Goal: Information Seeking & Learning: Learn about a topic

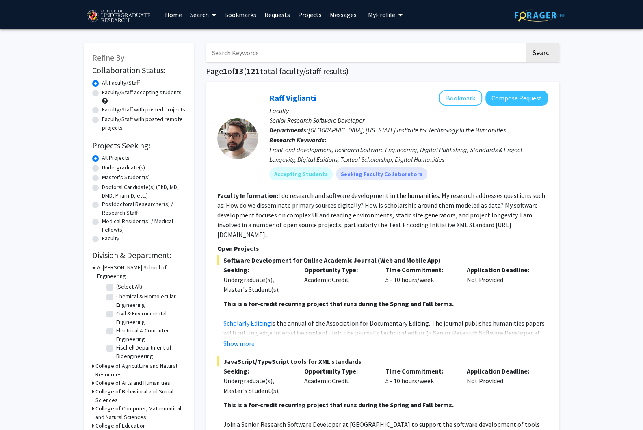
click at [102, 163] on label "Undergraduate(s)" at bounding box center [123, 167] width 43 height 9
click at [102, 163] on input "Undergraduate(s)" at bounding box center [104, 165] width 5 height 5
radio input "true"
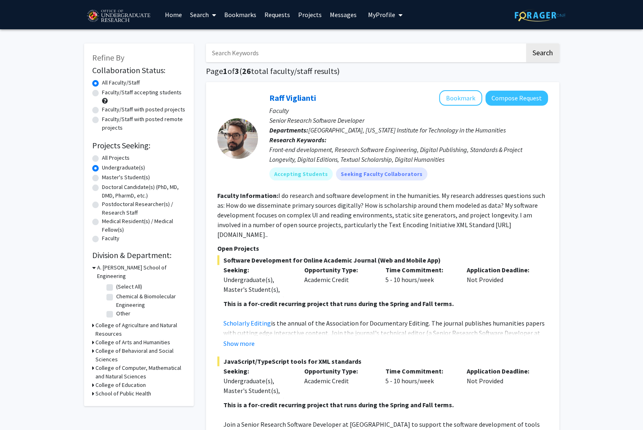
click at [116, 292] on label "Chemical & Biomolecular Engineering" at bounding box center [149, 300] width 67 height 17
click at [116, 292] on input "Chemical & Biomolecular Engineering" at bounding box center [118, 294] width 5 height 5
checkbox input "true"
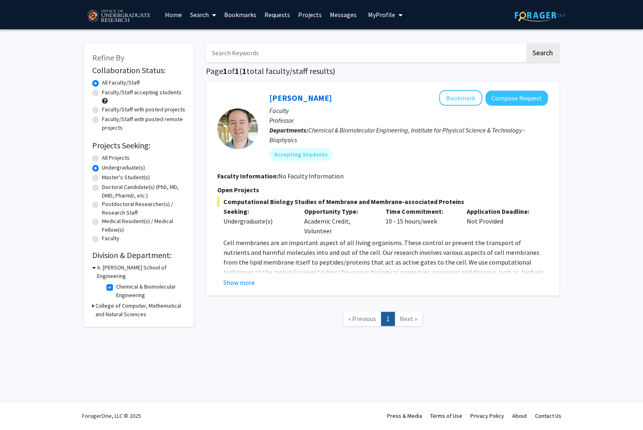
click at [116, 282] on label "Chemical & Biomolecular Engineering" at bounding box center [149, 290] width 67 height 17
click at [116, 282] on input "Chemical & Biomolecular Engineering" at bounding box center [118, 284] width 5 height 5
checkbox input "false"
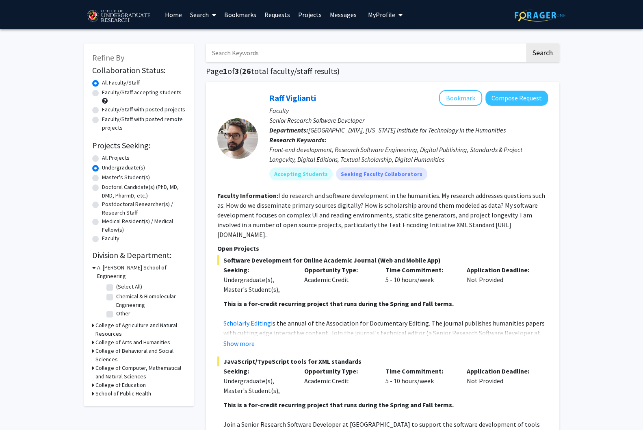
click at [92, 321] on icon at bounding box center [93, 325] width 2 height 9
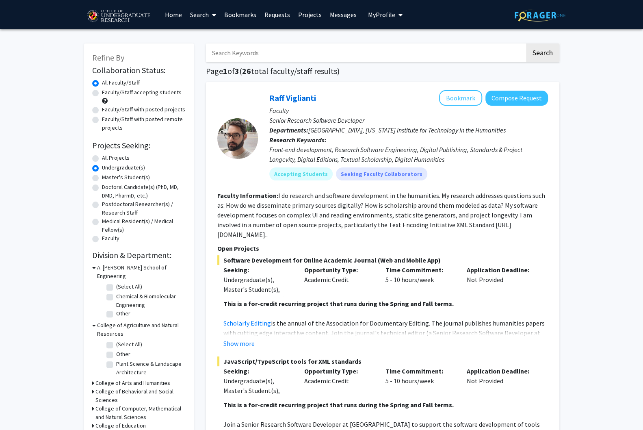
click at [92, 321] on icon at bounding box center [94, 325] width 4 height 9
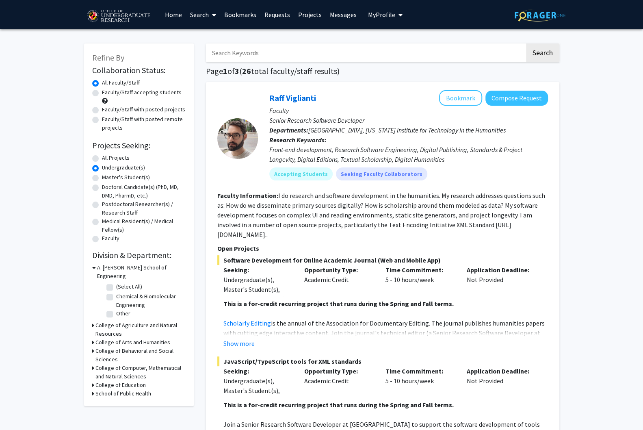
click at [95, 364] on h3 "College of Computer, Mathematical and Natural Sciences" at bounding box center [140, 372] width 90 height 17
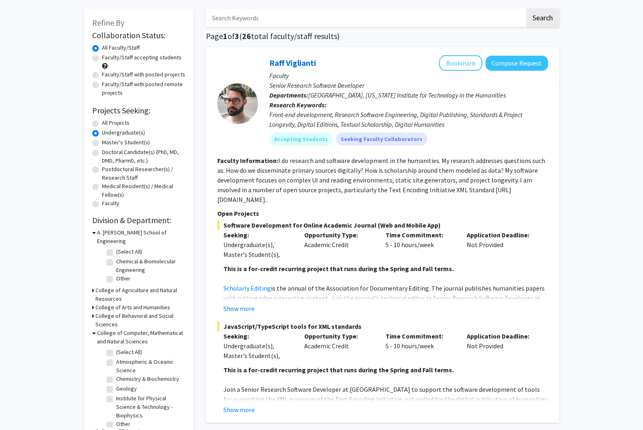
scroll to position [43, 0]
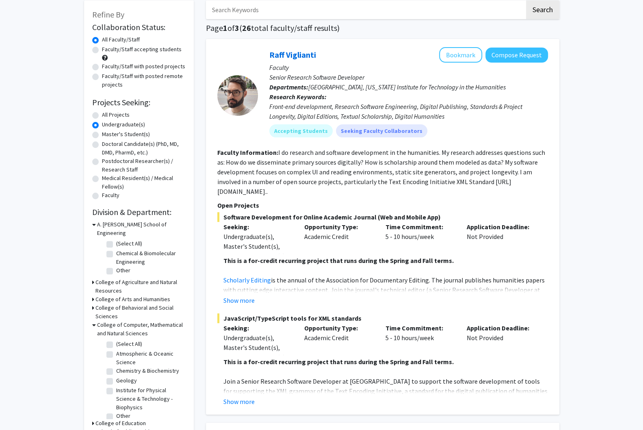
click at [116, 411] on label "Other" at bounding box center [123, 415] width 14 height 9
click at [116, 411] on input "Other" at bounding box center [118, 413] width 5 height 5
checkbox input "true"
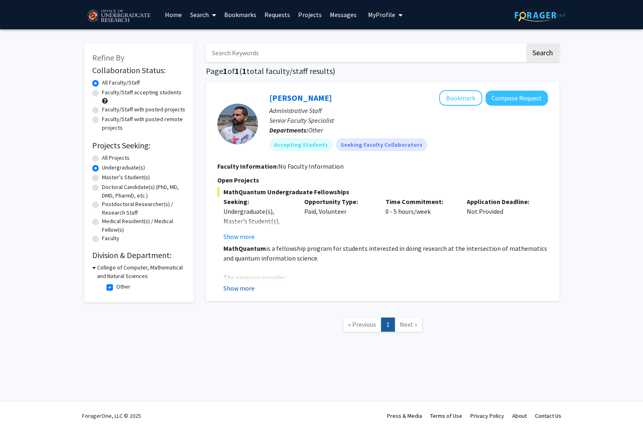
click at [236, 283] on button "Show more" at bounding box center [238, 288] width 31 height 10
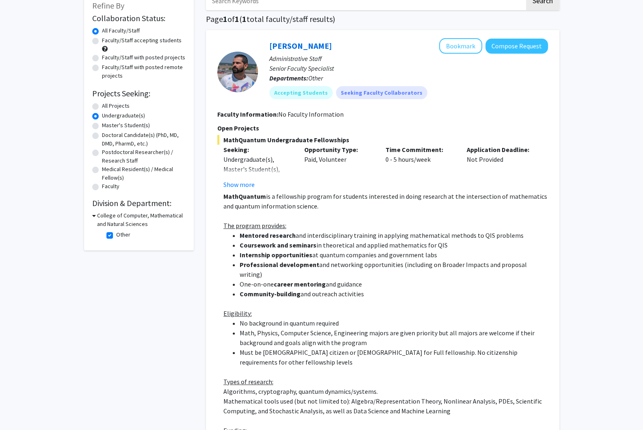
scroll to position [148, 0]
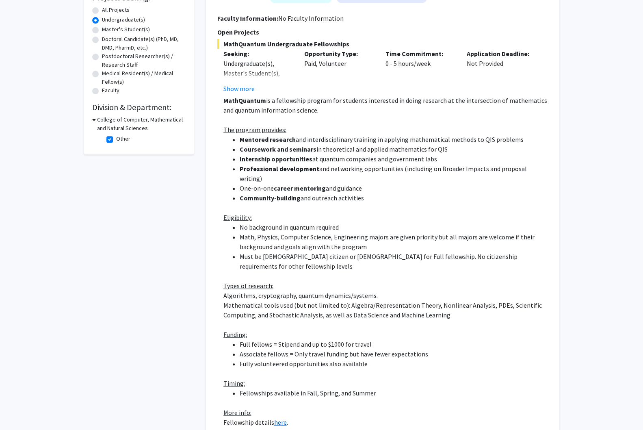
click at [274, 418] on link "here" at bounding box center [280, 422] width 13 height 8
